Goal: Use online tool/utility

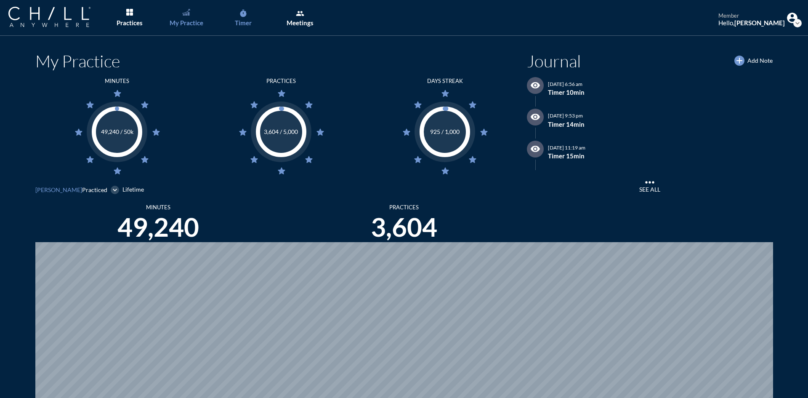
click at [237, 18] on link "timer Timer" at bounding box center [243, 18] width 44 height 36
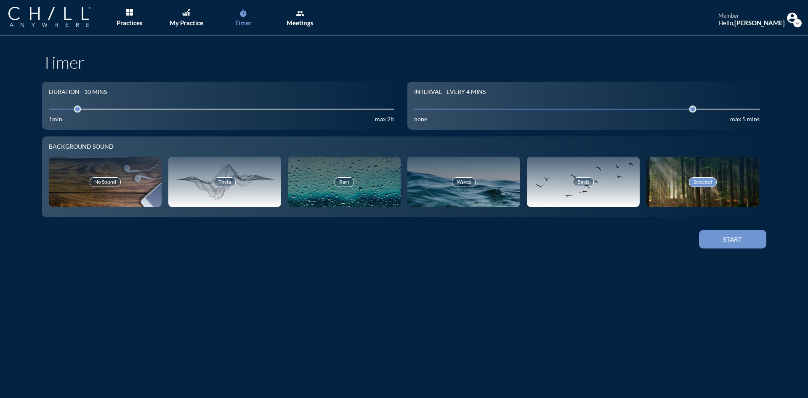
click at [743, 236] on div "Start" at bounding box center [732, 239] width 38 height 8
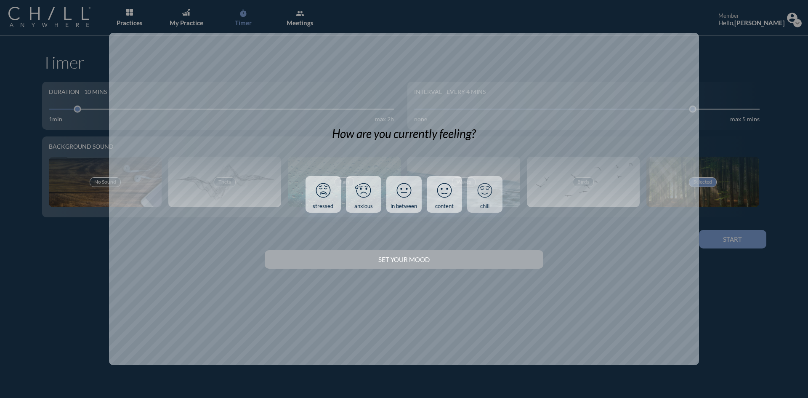
click at [478, 206] on link "chill" at bounding box center [484, 194] width 35 height 37
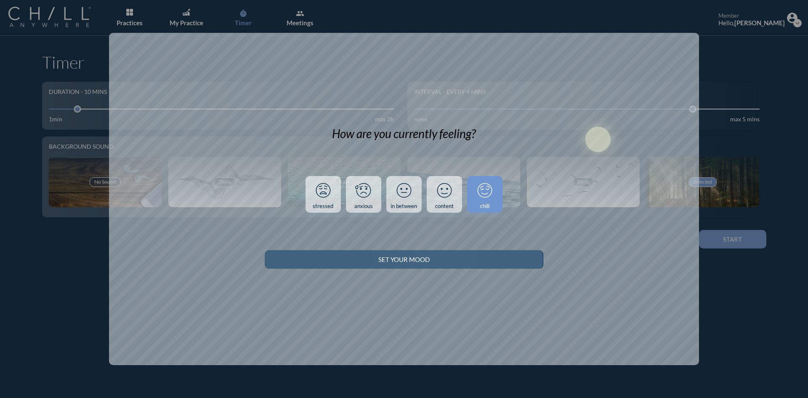
click at [506, 256] on div "Set your Mood" at bounding box center [403, 259] width 249 height 8
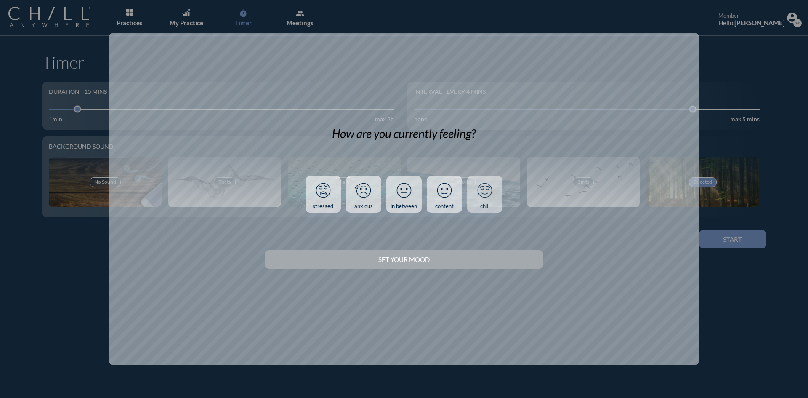
click at [488, 203] on div "chill" at bounding box center [484, 206] width 9 height 7
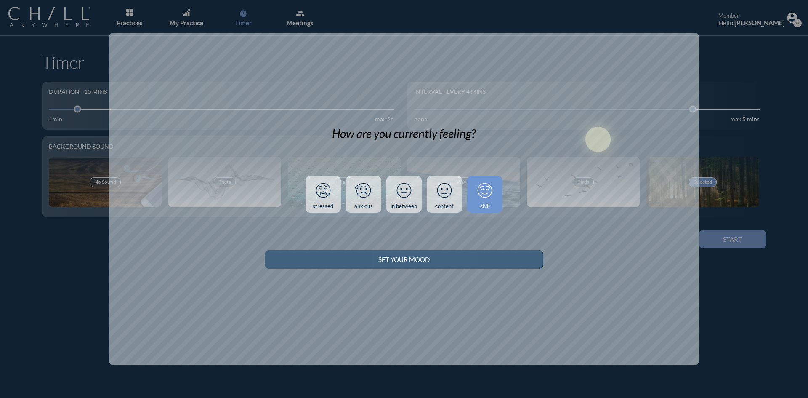
click at [510, 263] on button "Set your Mood" at bounding box center [404, 259] width 278 height 19
